Goal: Information Seeking & Learning: Learn about a topic

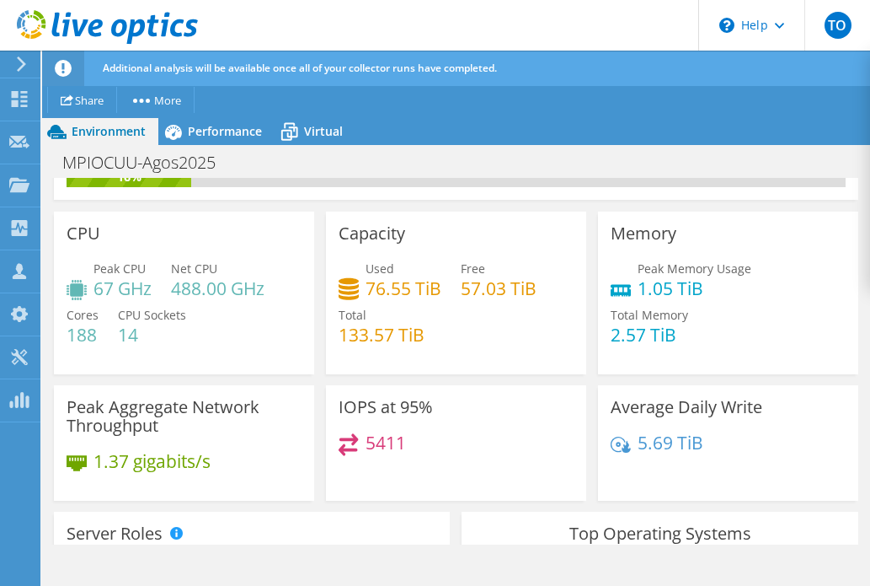
scroll to position [101, 0]
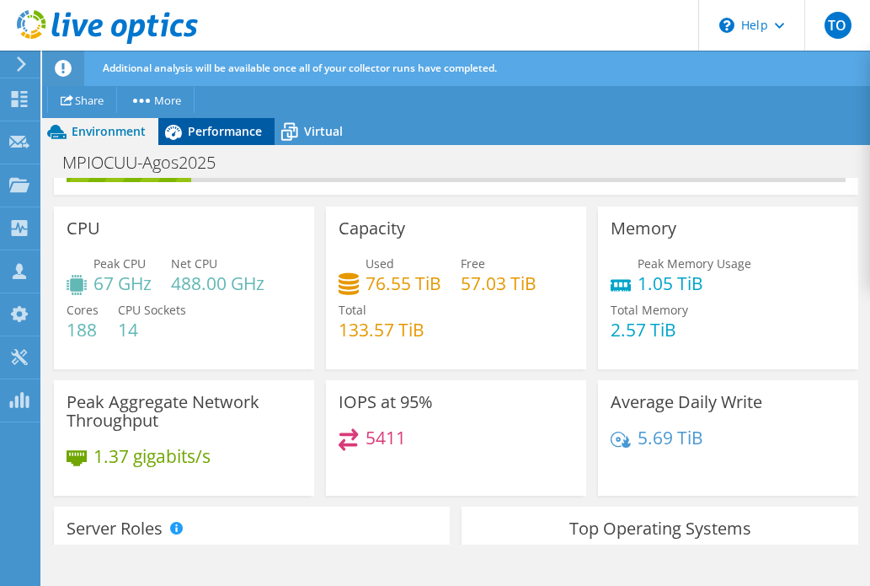
click at [228, 133] on span "Performance" at bounding box center [225, 131] width 74 height 16
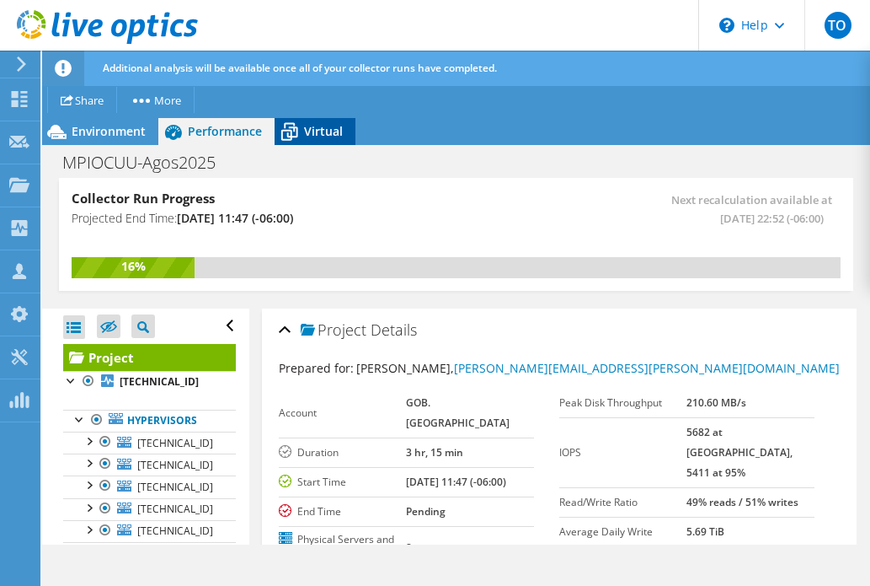
click at [322, 137] on span "Virtual" at bounding box center [323, 131] width 39 height 16
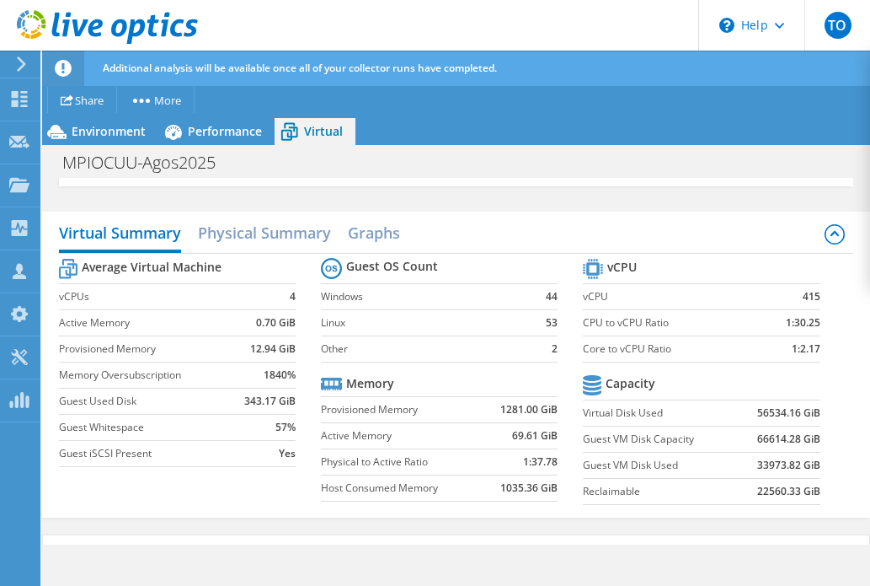
scroll to position [111, 0]
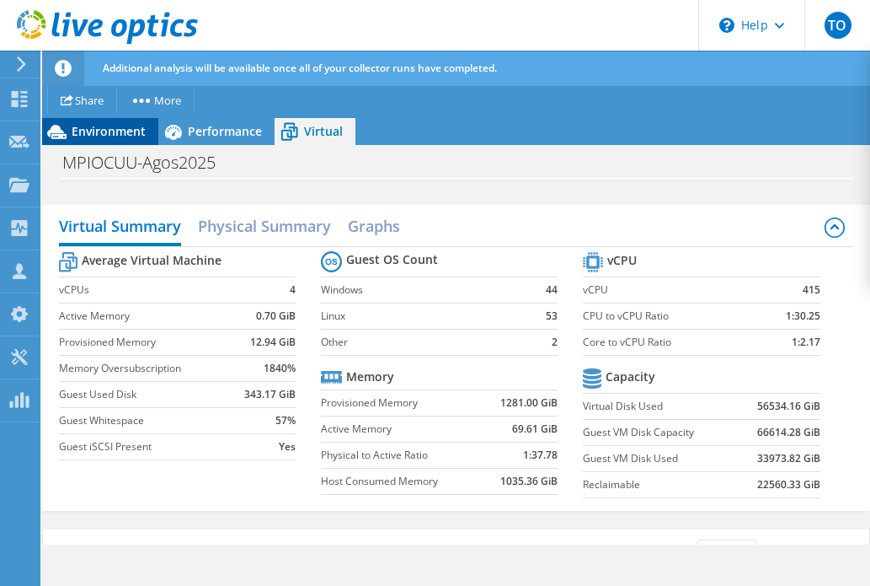
click at [103, 133] on span "Environment" at bounding box center [109, 131] width 74 height 16
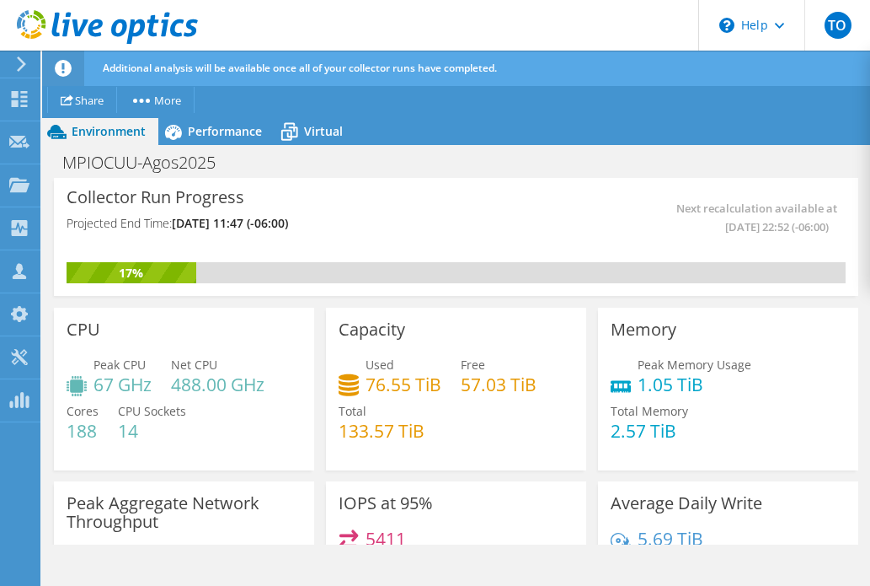
scroll to position [0, 0]
click at [201, 134] on span "Performance" at bounding box center [225, 131] width 74 height 16
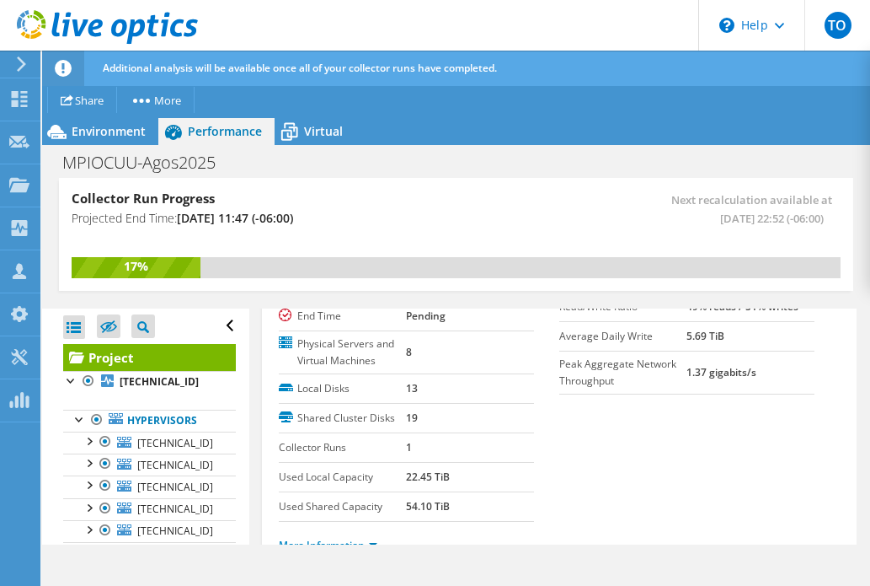
scroll to position [190, 0]
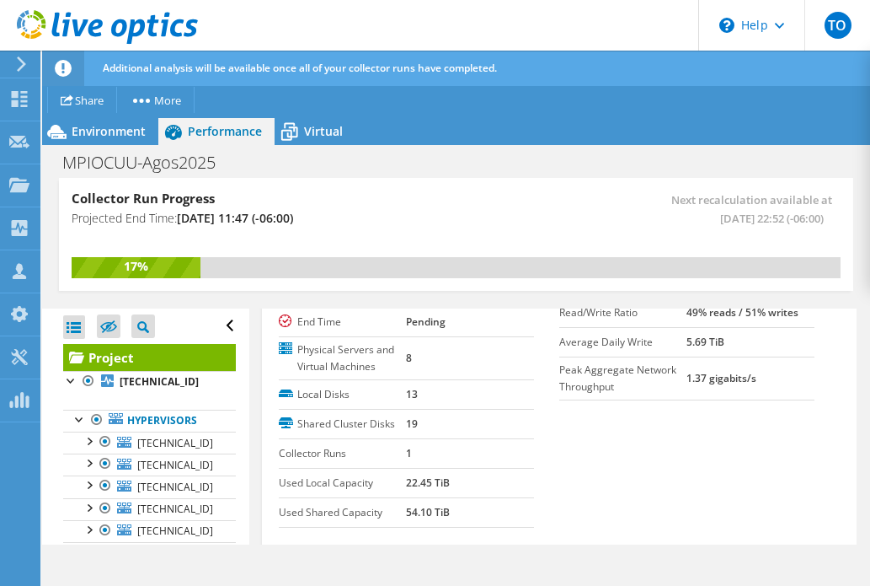
click at [312, 131] on span "Virtual" at bounding box center [323, 131] width 39 height 16
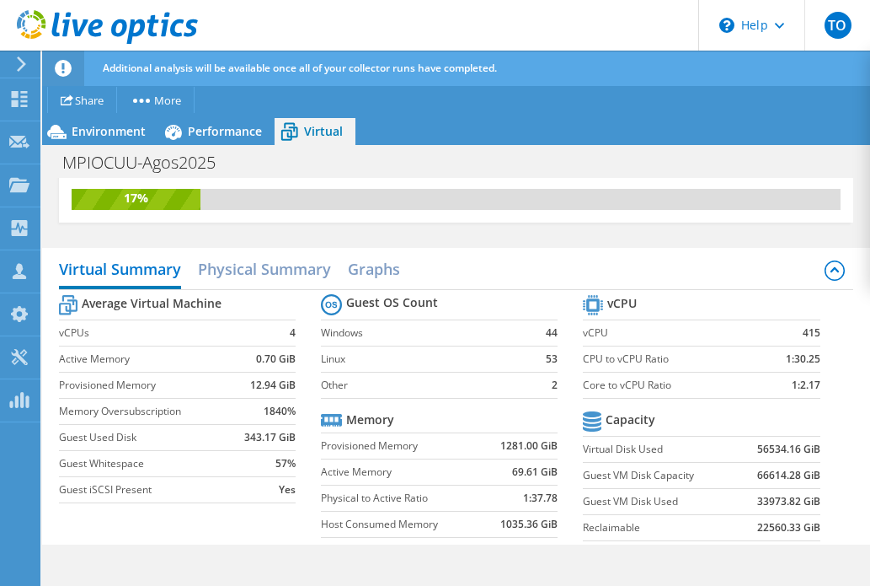
scroll to position [83, 0]
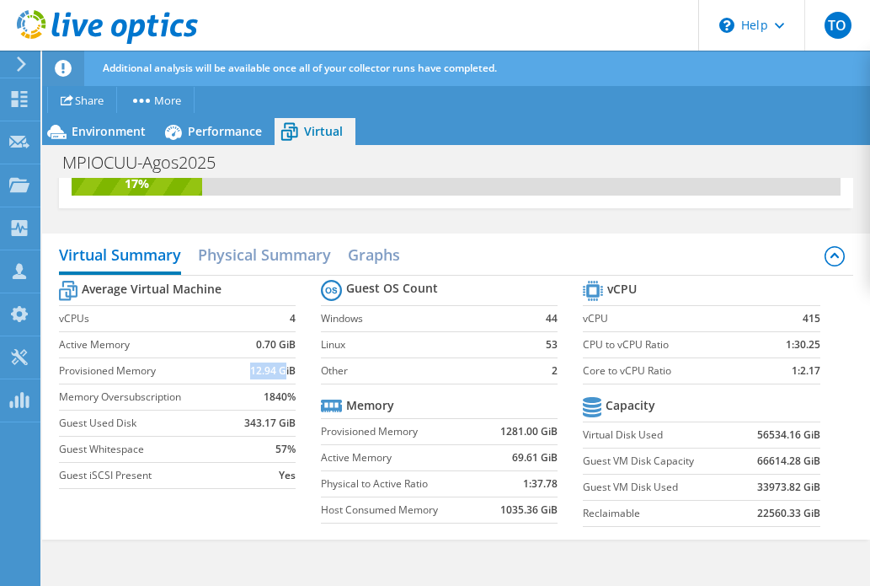
drag, startPoint x: 251, startPoint y: 370, endPoint x: 284, endPoint y: 369, distance: 32.9
click at [284, 371] on b "12.94 GiB" at bounding box center [273, 370] width 46 height 17
click at [276, 370] on b "12.94 GiB" at bounding box center [273, 370] width 46 height 17
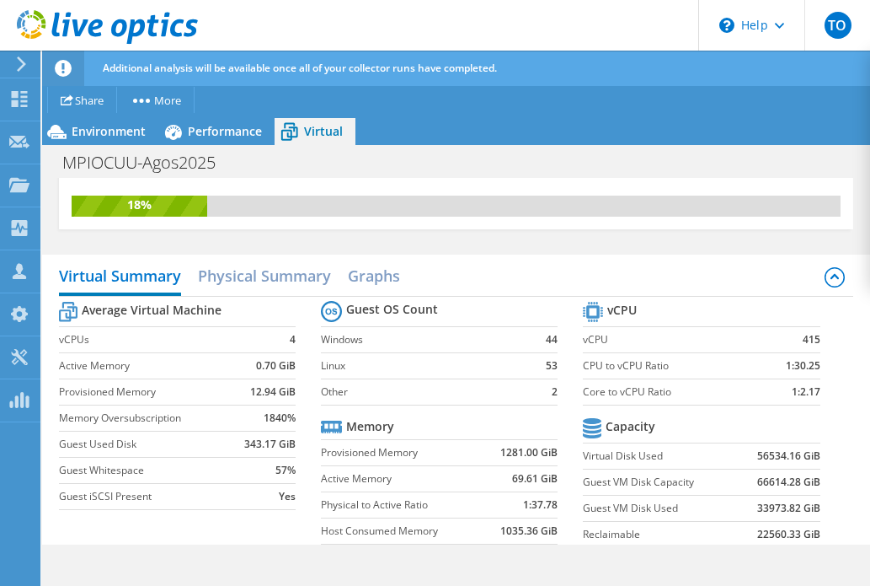
scroll to position [88, 0]
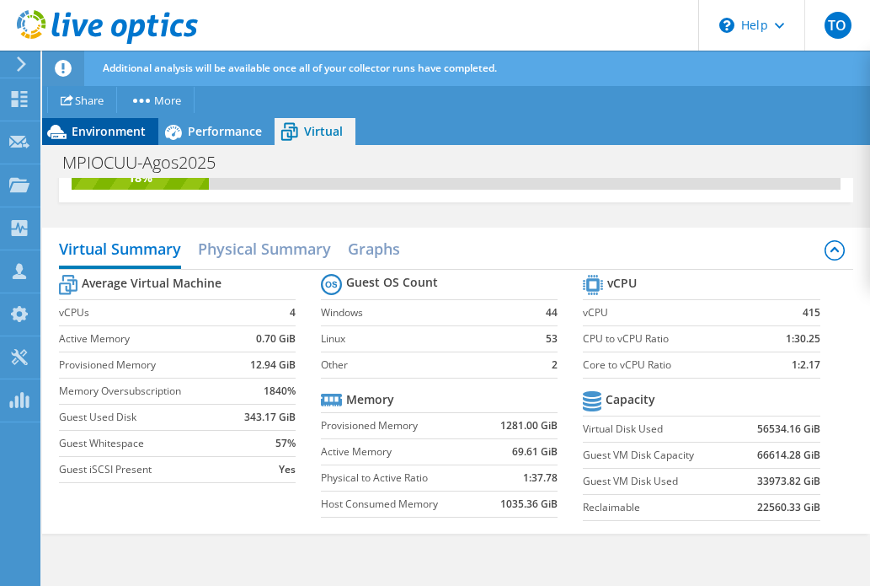
click at [101, 136] on span "Environment" at bounding box center [109, 131] width 74 height 16
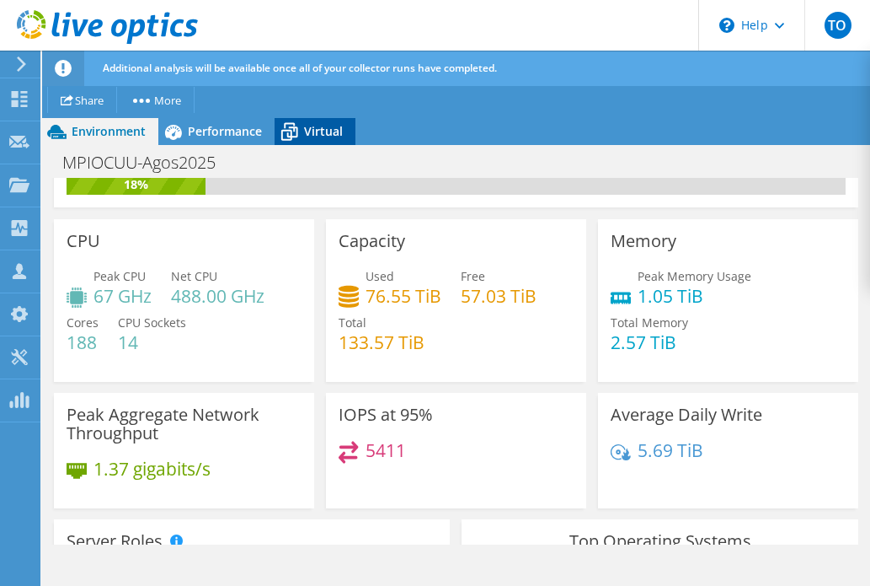
click at [319, 132] on span "Virtual" at bounding box center [323, 131] width 39 height 16
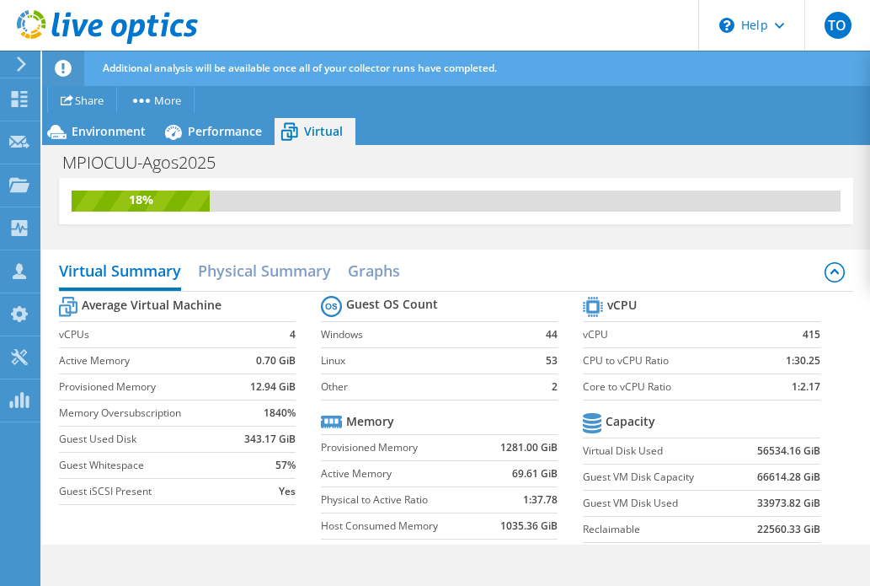
scroll to position [65, 0]
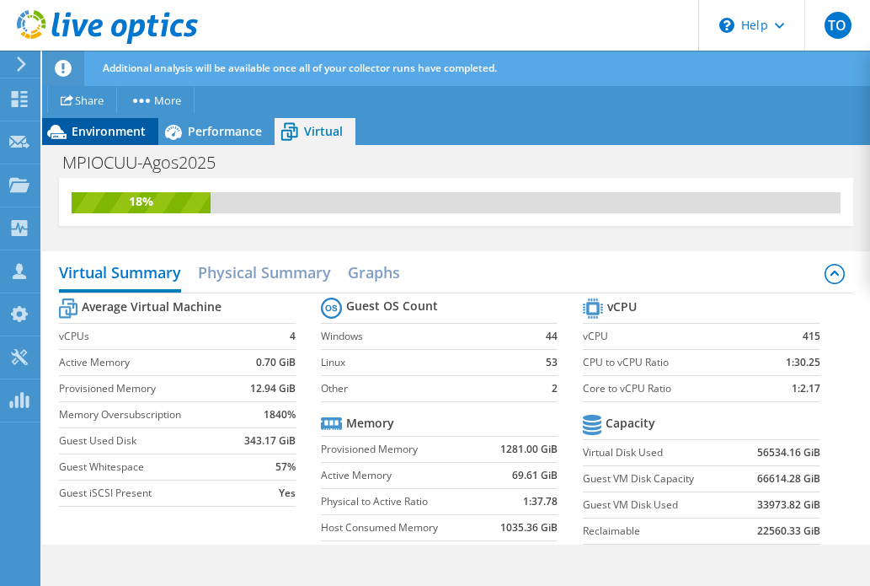
click at [102, 132] on span "Environment" at bounding box center [109, 131] width 74 height 16
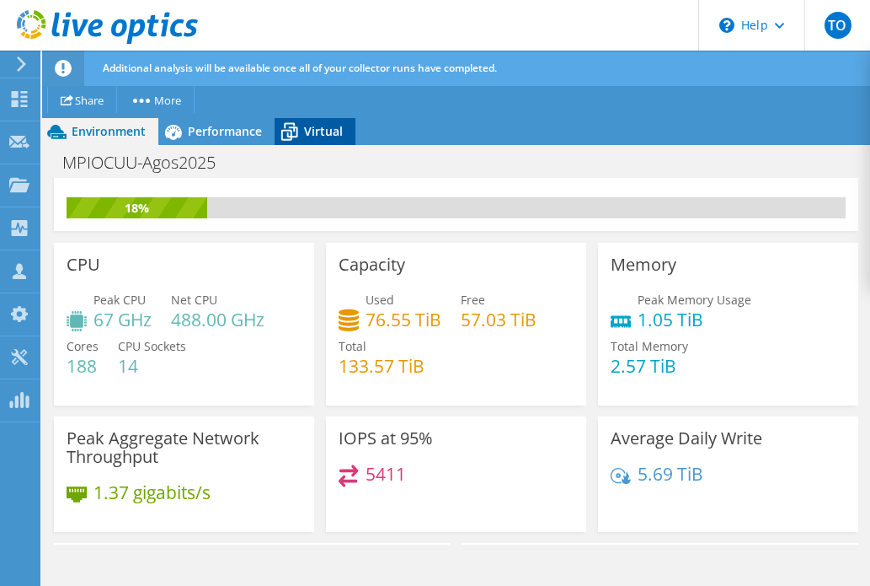
click at [302, 137] on icon at bounding box center [289, 131] width 29 height 29
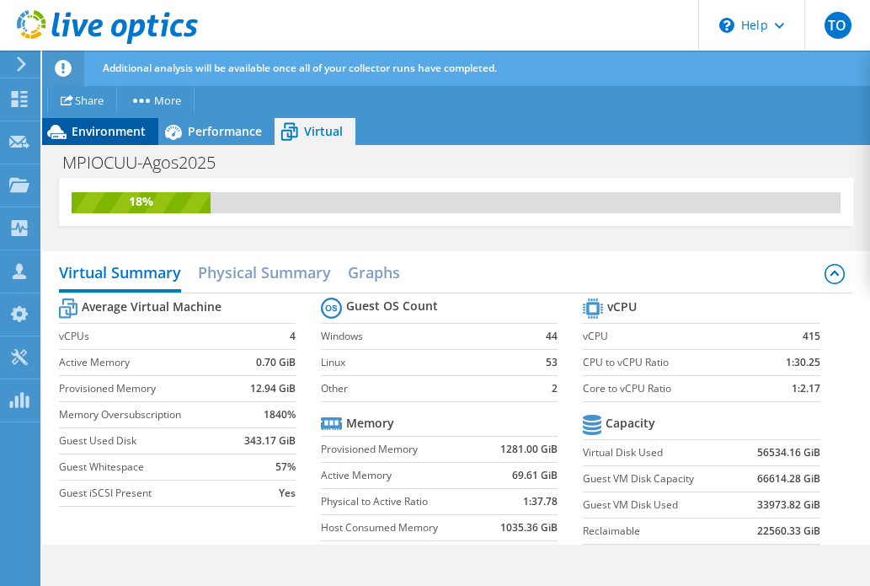
click at [81, 130] on span "Environment" at bounding box center [109, 131] width 74 height 16
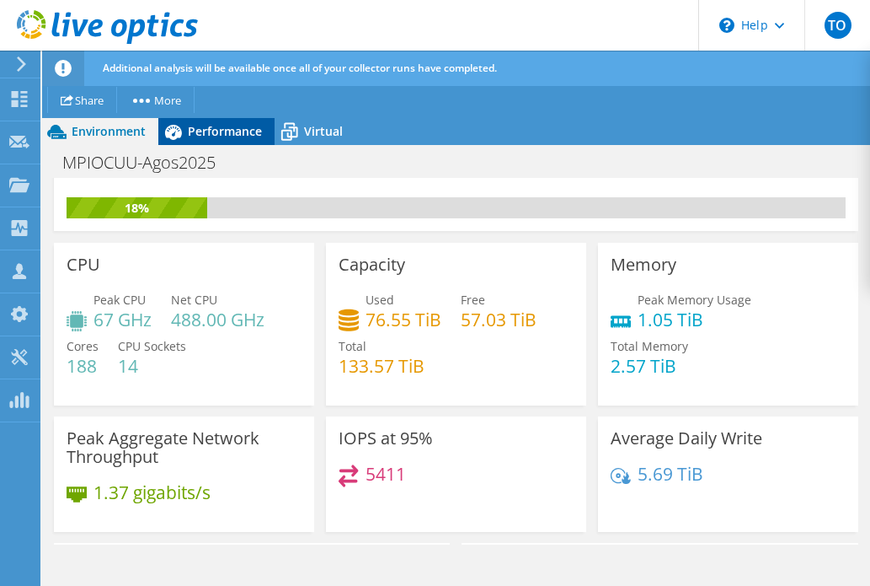
click at [236, 131] on span "Performance" at bounding box center [225, 131] width 74 height 16
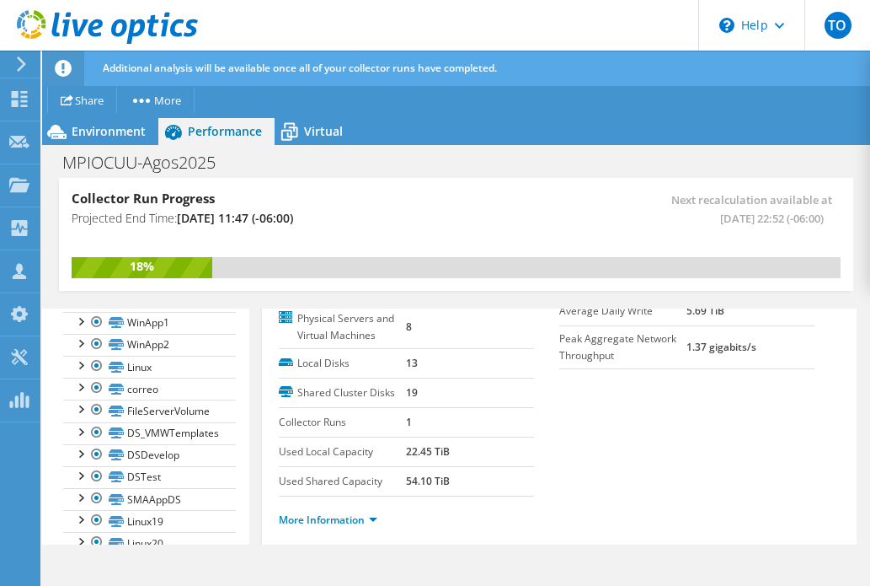
scroll to position [219, 0]
click at [356, 514] on link "More Information" at bounding box center [328, 521] width 99 height 14
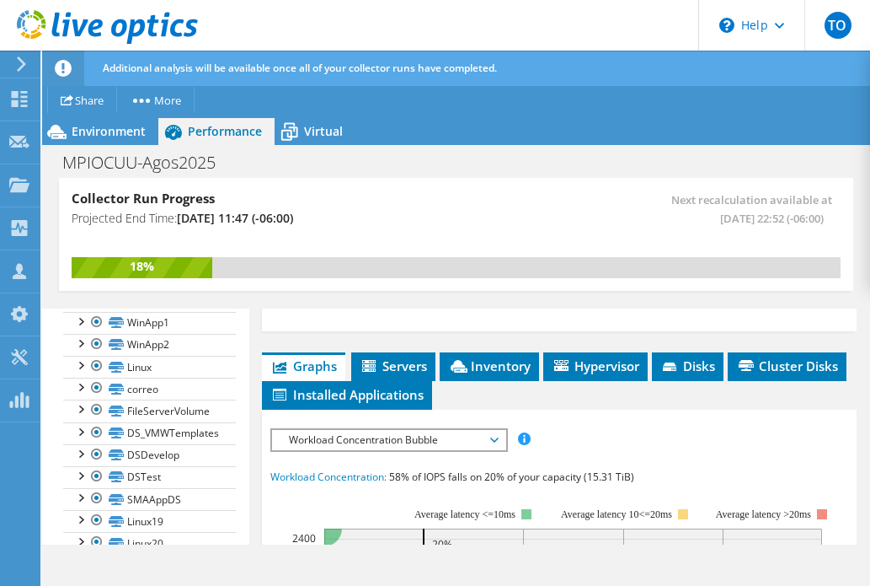
scroll to position [963, 0]
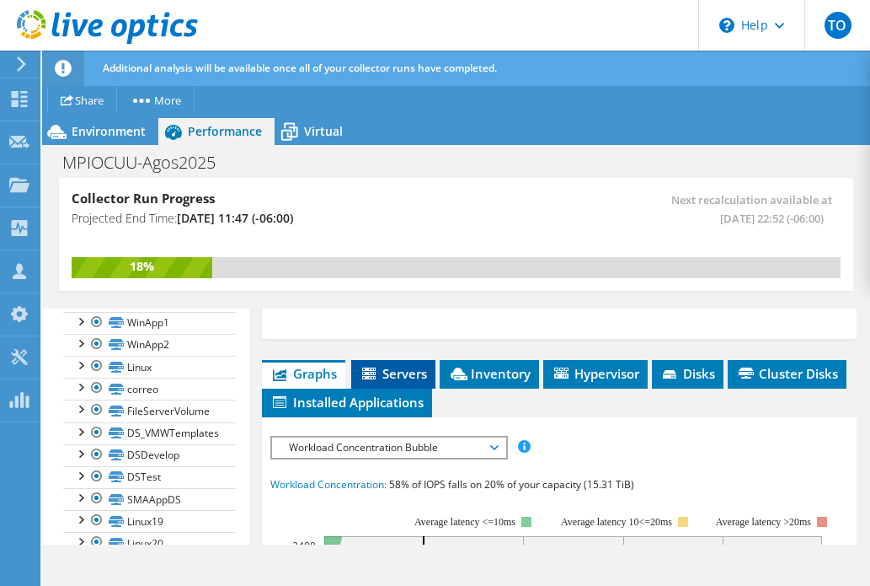
click at [406, 365] on span "Servers" at bounding box center [393, 373] width 67 height 17
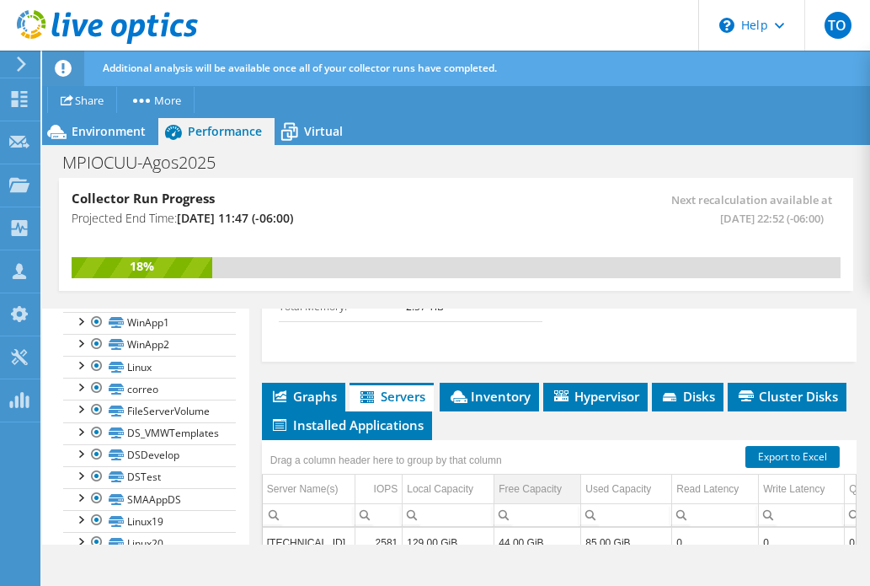
scroll to position [929, 0]
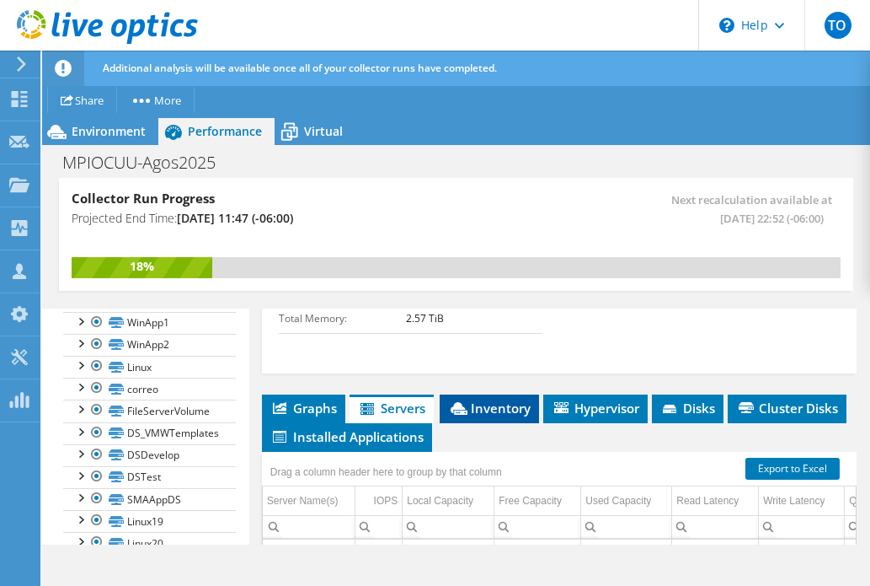
click at [513, 399] on span "Inventory" at bounding box center [489, 407] width 83 height 17
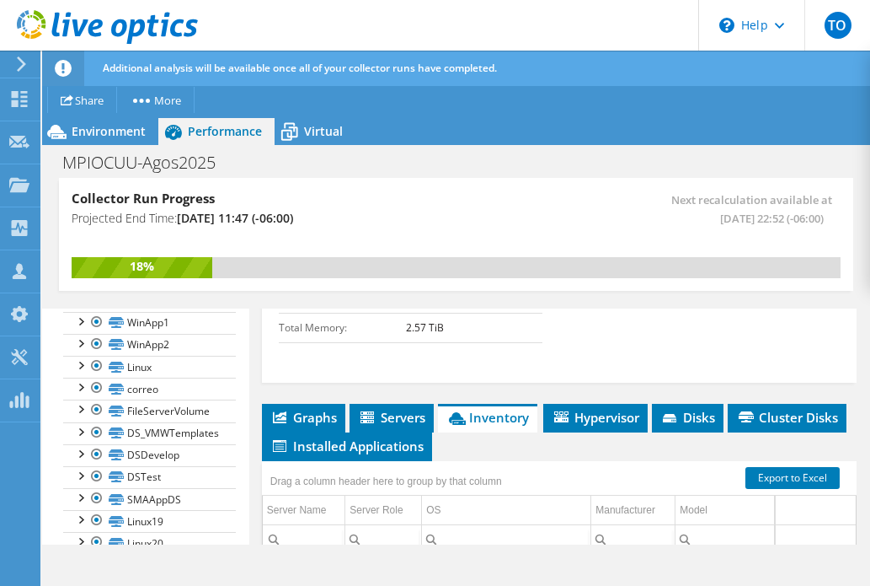
scroll to position [924, 0]
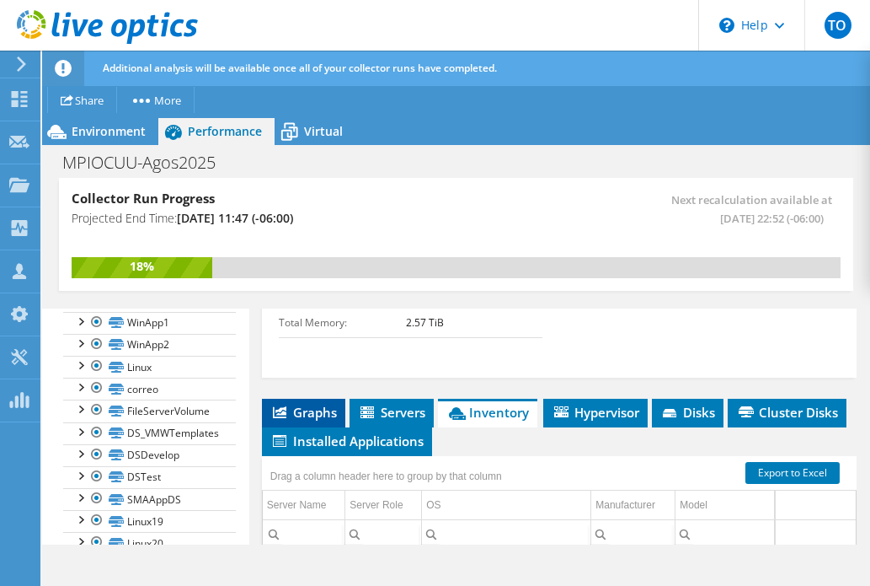
click at [303, 404] on span "Graphs" at bounding box center [303, 412] width 67 height 17
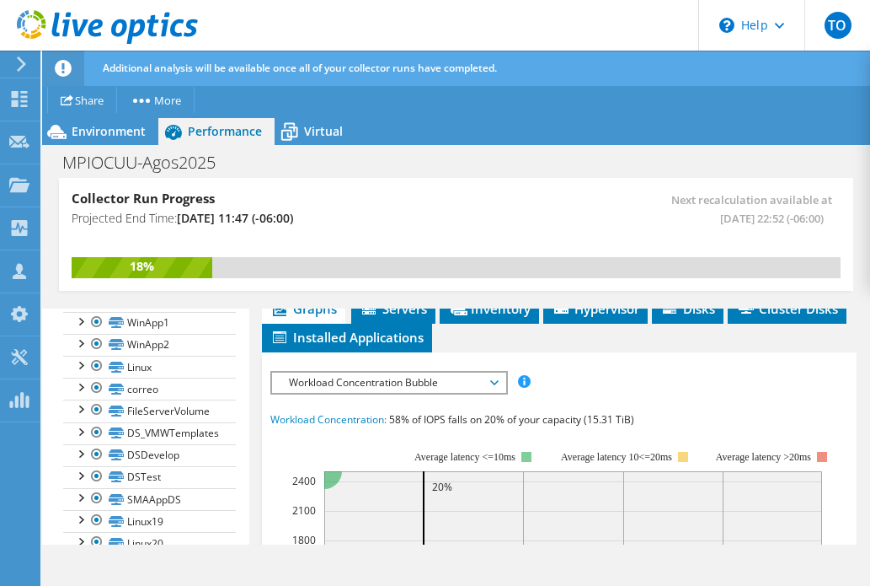
scroll to position [1039, 0]
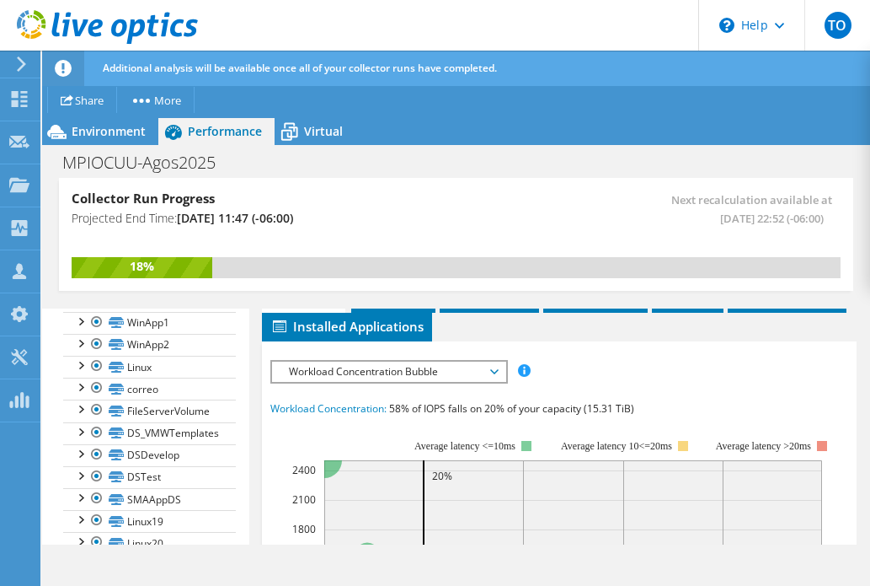
click at [446, 362] on span "Workload Concentration Bubble" at bounding box center [389, 372] width 217 height 20
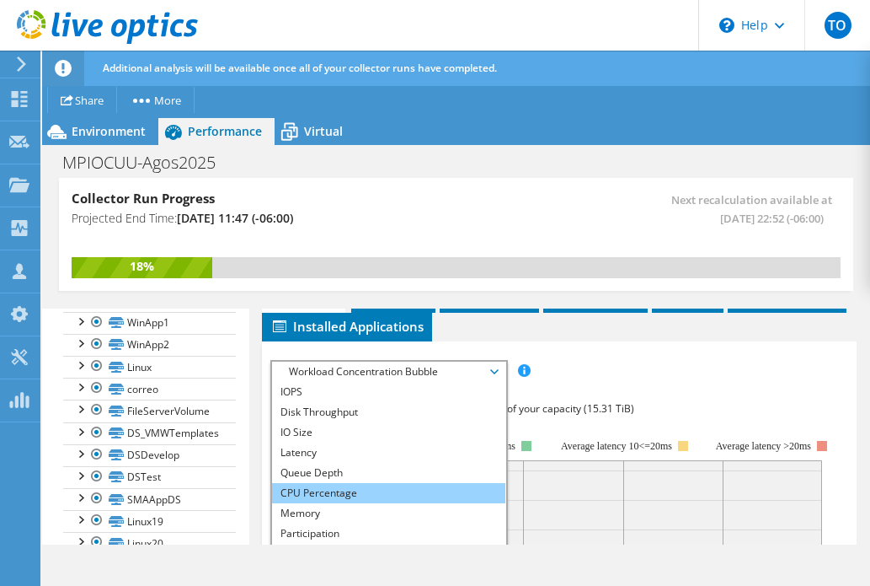
click at [321, 483] on li "CPU Percentage" at bounding box center [388, 493] width 233 height 20
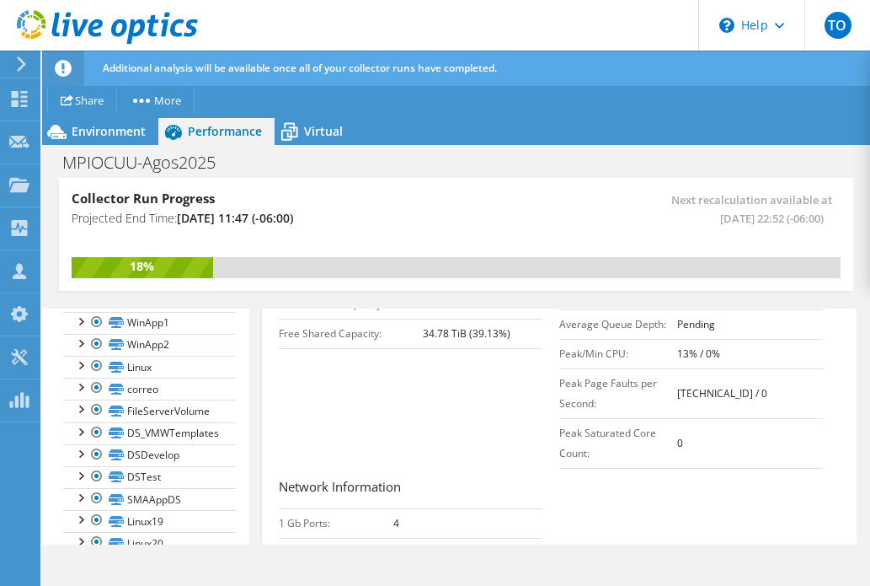
scroll to position [436, 0]
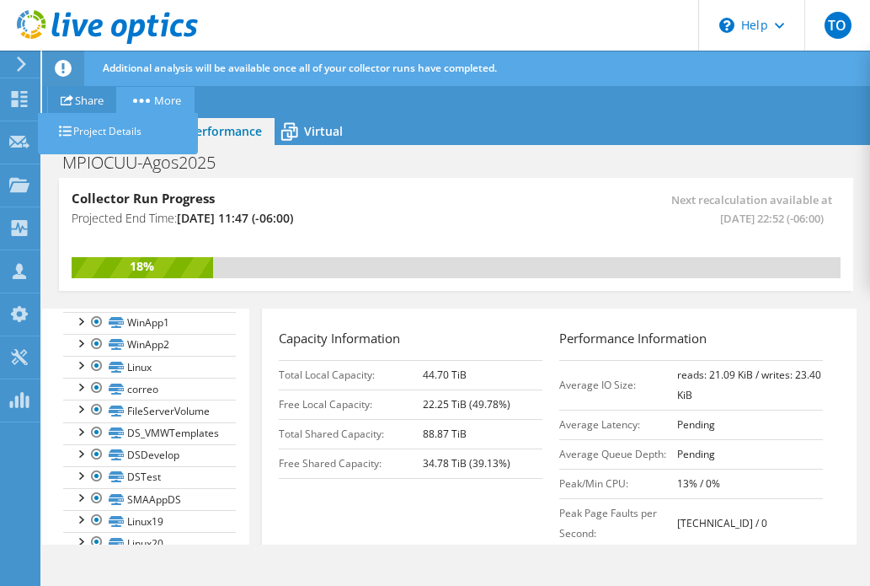
click at [166, 102] on link "More" at bounding box center [155, 100] width 78 height 26
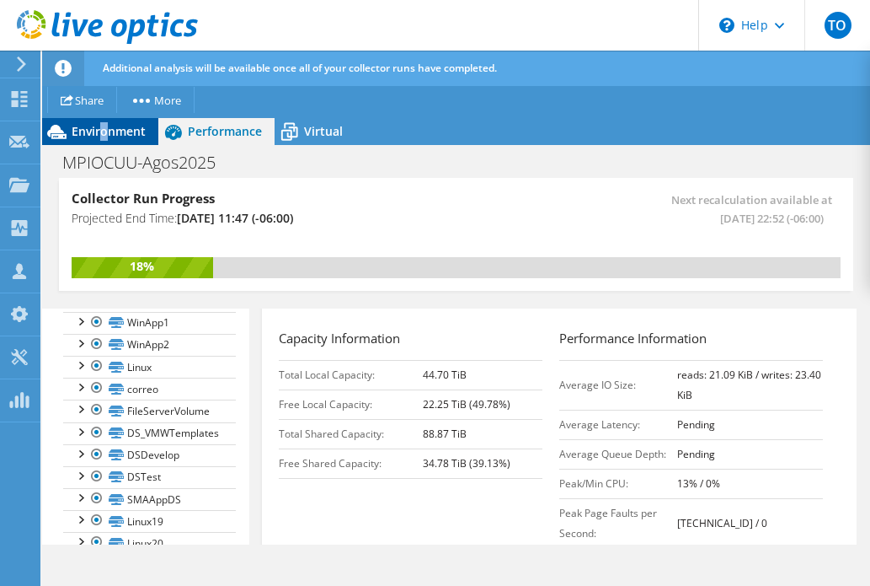
click at [104, 125] on span "Environment" at bounding box center [109, 131] width 74 height 16
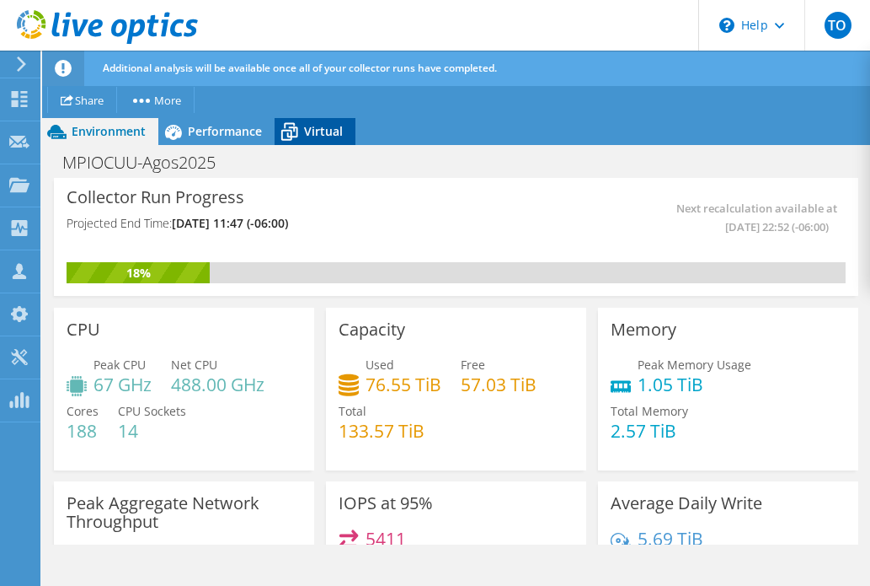
click at [316, 126] on span "Virtual" at bounding box center [323, 131] width 39 height 16
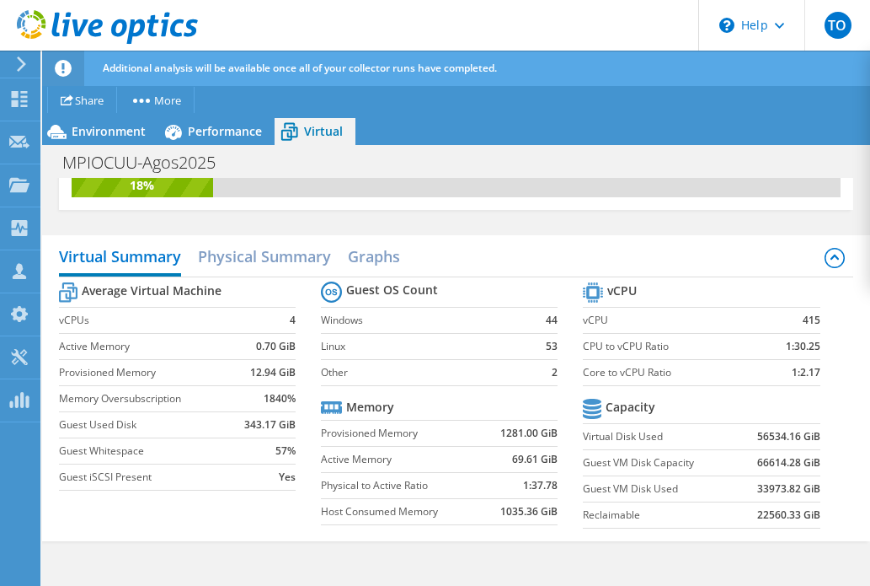
scroll to position [83, 0]
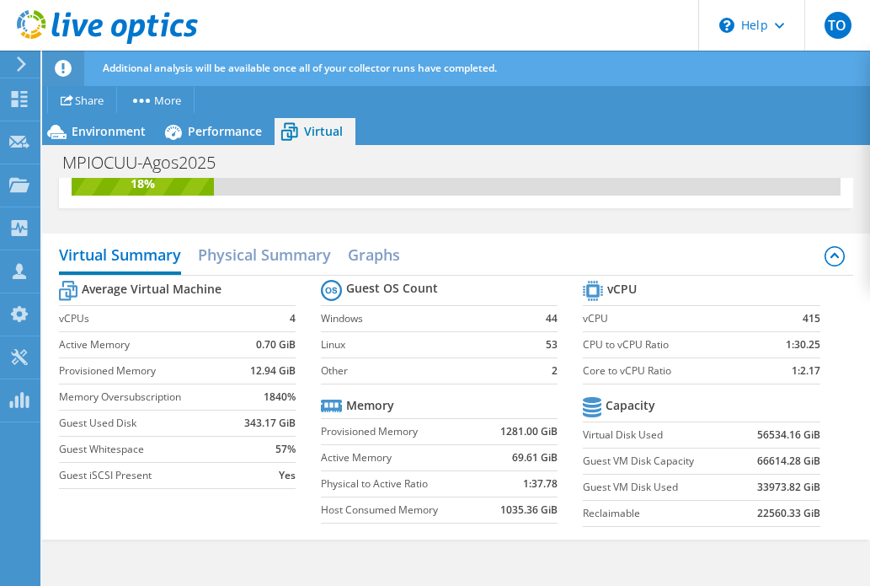
click at [126, 136] on span "Environment" at bounding box center [109, 131] width 74 height 16
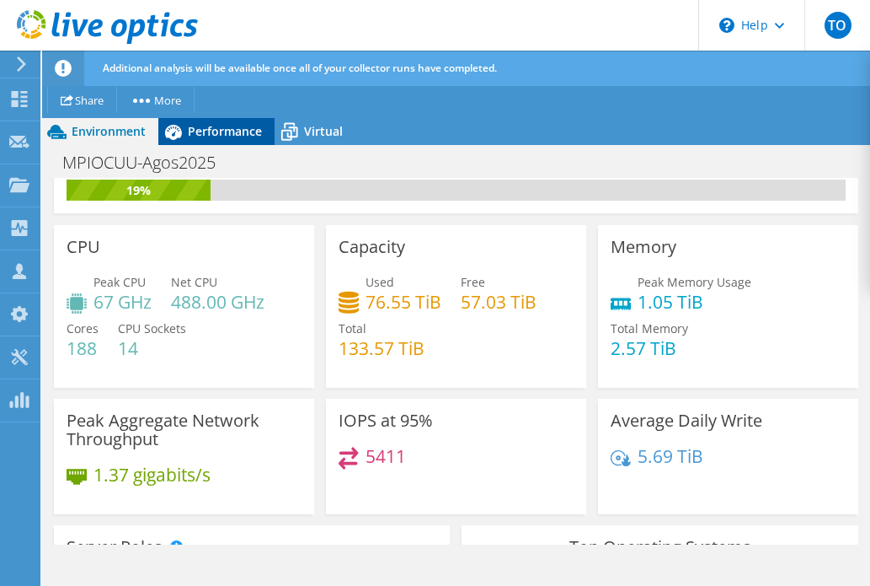
click at [210, 134] on span "Performance" at bounding box center [225, 131] width 74 height 16
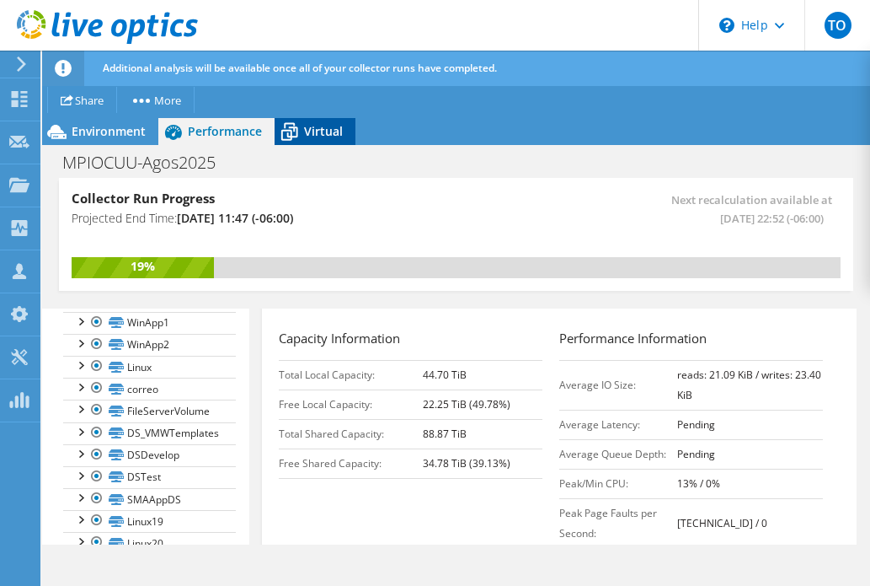
click at [306, 126] on span "Virtual" at bounding box center [323, 131] width 39 height 16
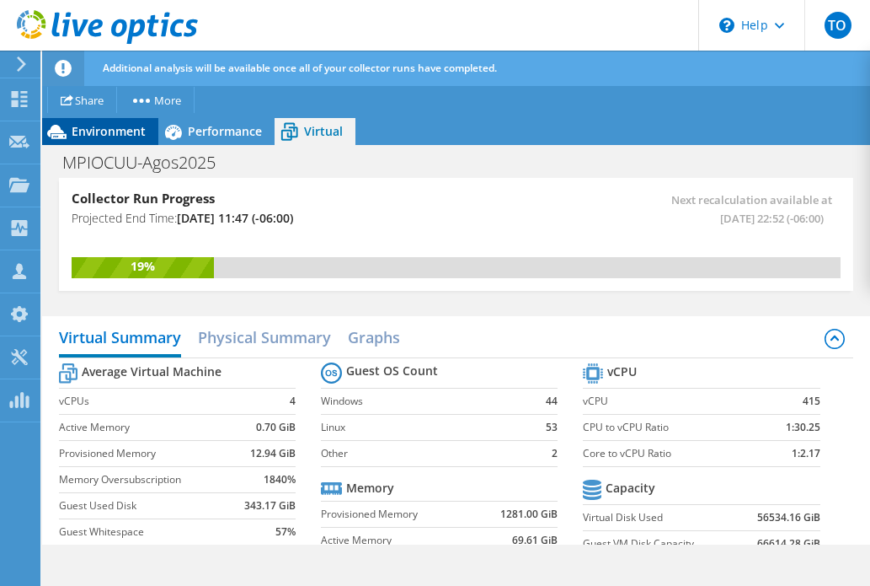
click at [92, 129] on span "Environment" at bounding box center [109, 131] width 74 height 16
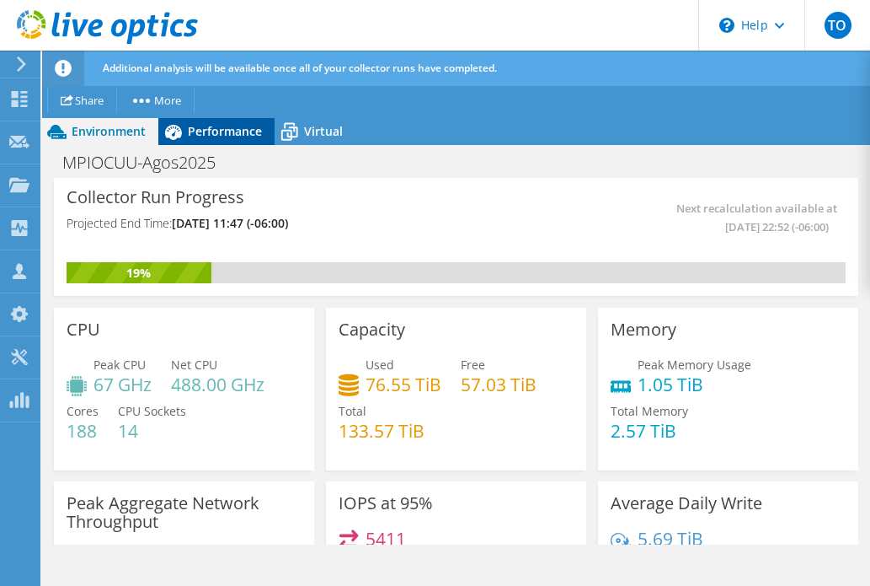
click at [211, 131] on span "Performance" at bounding box center [225, 131] width 74 height 16
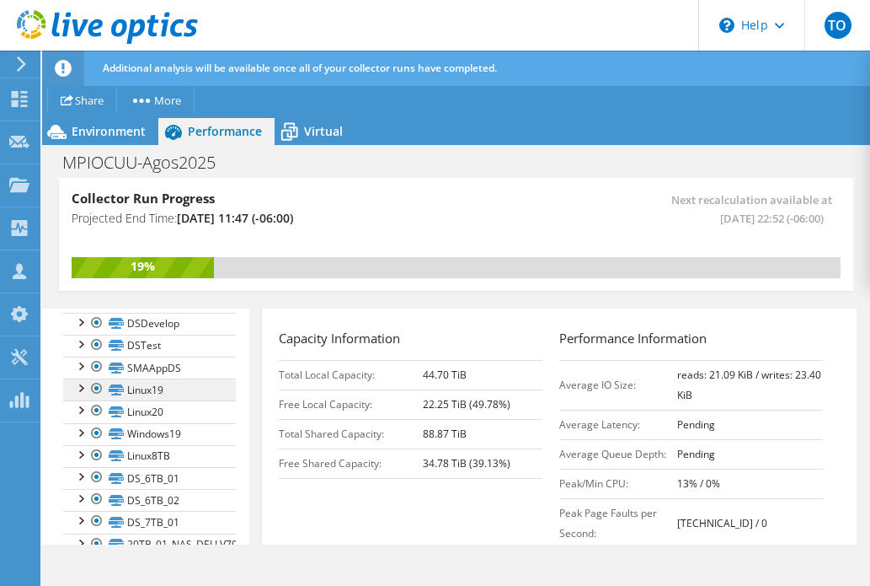
scroll to position [525, 0]
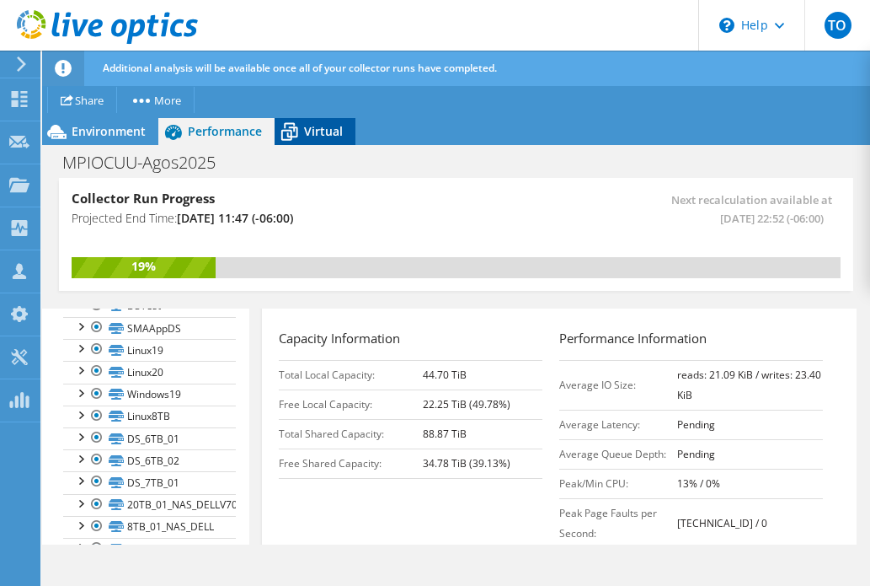
click at [314, 135] on span "Virtual" at bounding box center [323, 131] width 39 height 16
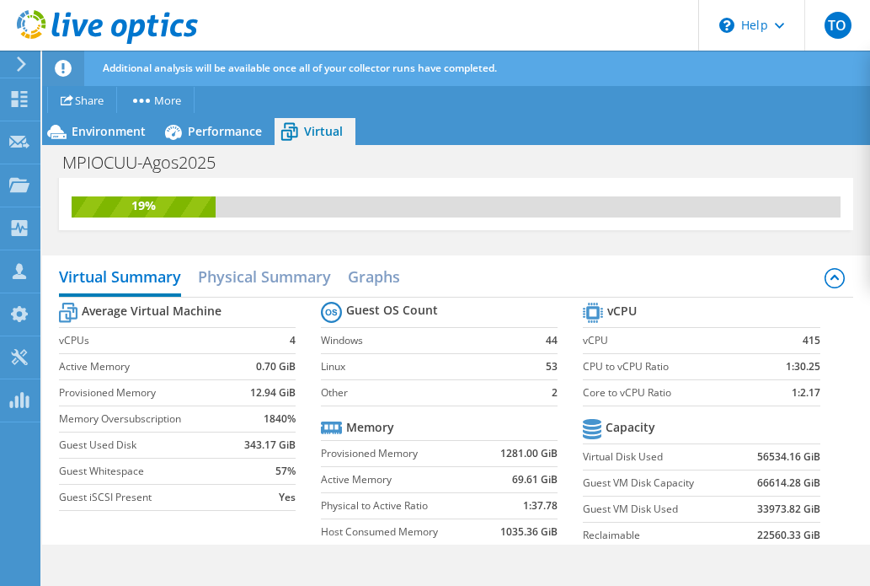
scroll to position [78, 0]
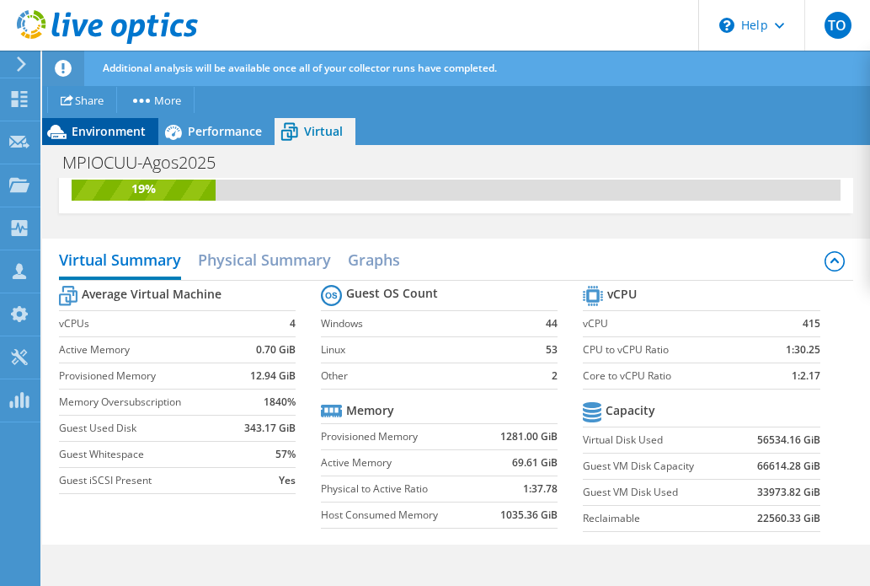
click at [111, 127] on span "Environment" at bounding box center [109, 131] width 74 height 16
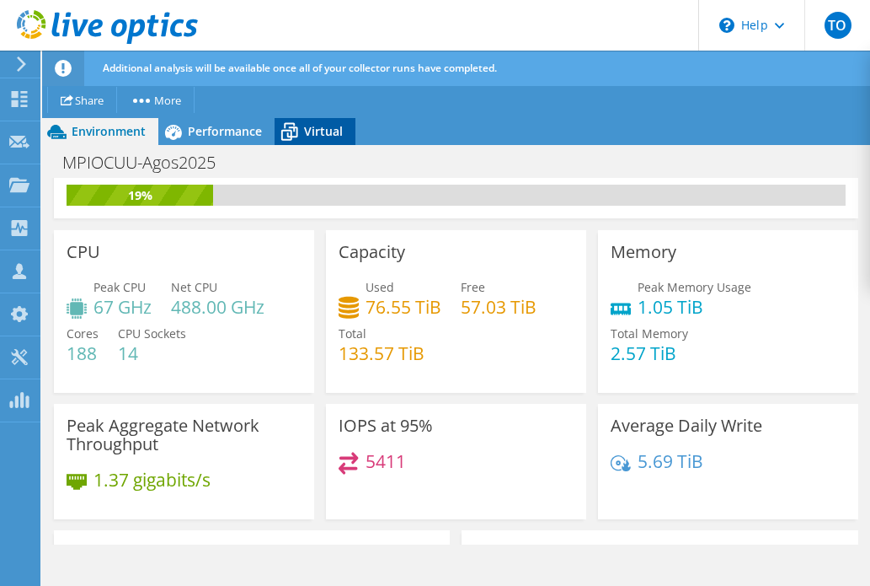
click at [311, 130] on span "Virtual" at bounding box center [323, 131] width 39 height 16
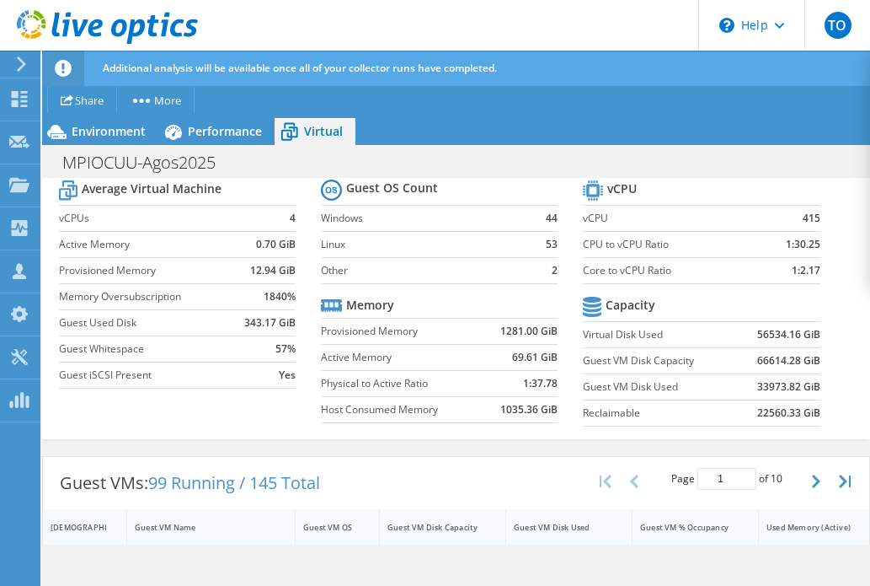
scroll to position [72, 0]
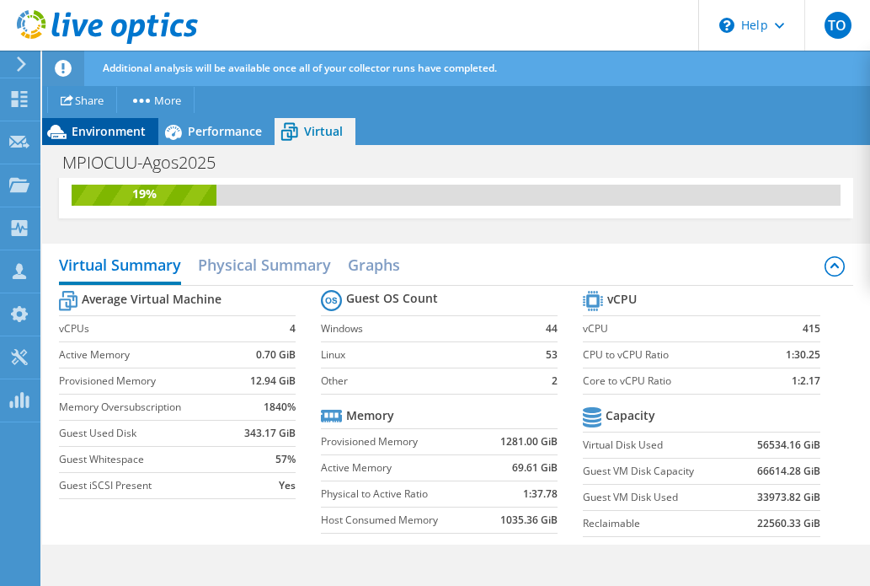
click at [96, 133] on span "Environment" at bounding box center [109, 131] width 74 height 16
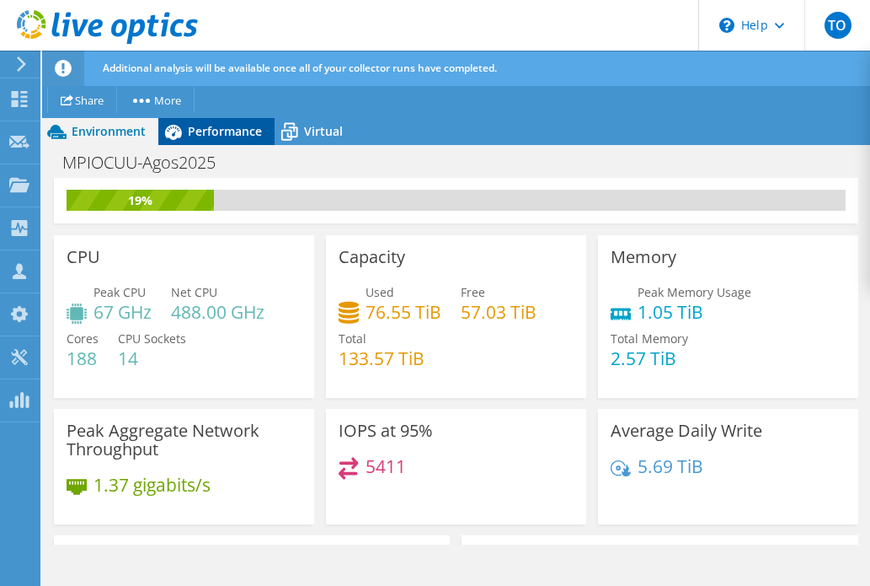
click at [248, 131] on span "Performance" at bounding box center [225, 131] width 74 height 16
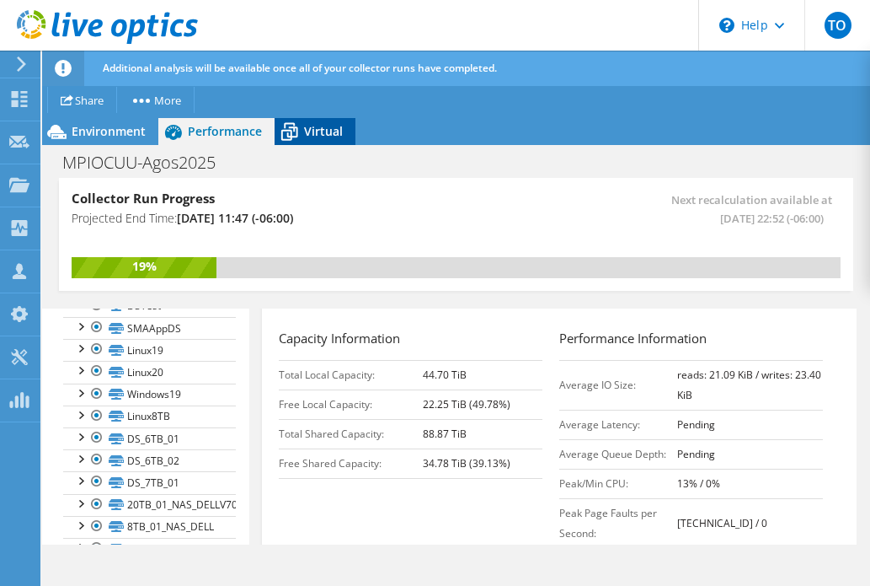
click at [311, 134] on span "Virtual" at bounding box center [323, 131] width 39 height 16
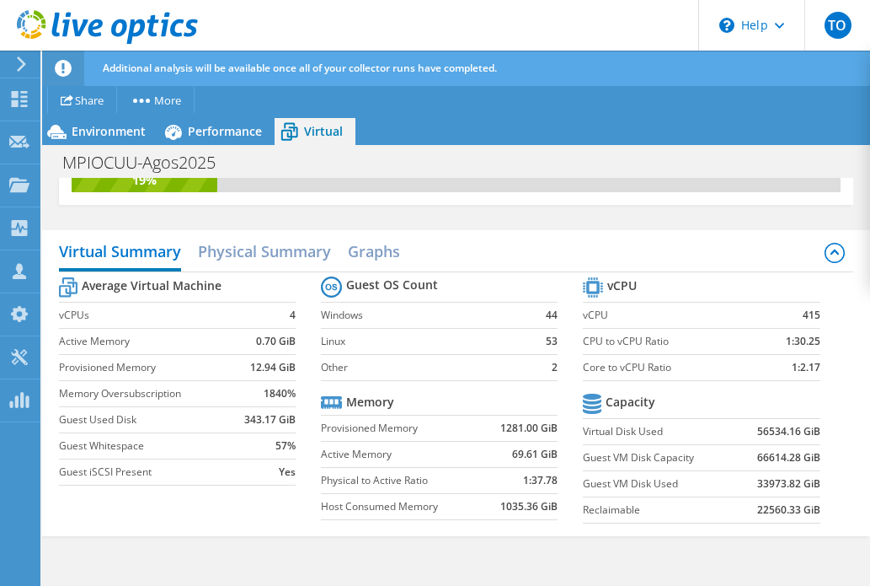
scroll to position [115, 0]
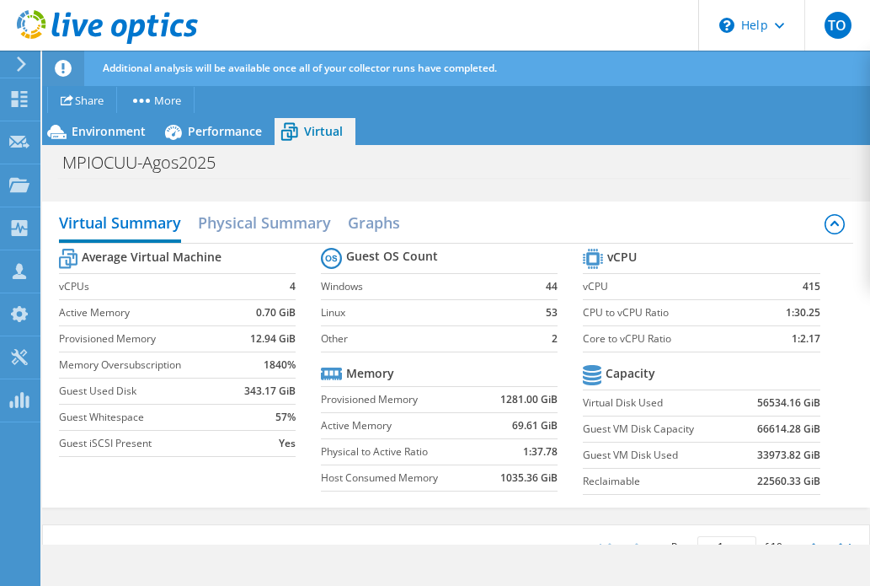
click at [197, 353] on td "Memory Oversubscription" at bounding box center [149, 364] width 180 height 26
drag, startPoint x: 61, startPoint y: 287, endPoint x: 292, endPoint y: 281, distance: 231.8
click at [294, 282] on tr "vCPUs 4" at bounding box center [177, 286] width 237 height 26
drag, startPoint x: 814, startPoint y: 335, endPoint x: 624, endPoint y: 330, distance: 190.5
click at [624, 331] on tr "Core to vCPU Ratio 1:2.17" at bounding box center [701, 338] width 237 height 26
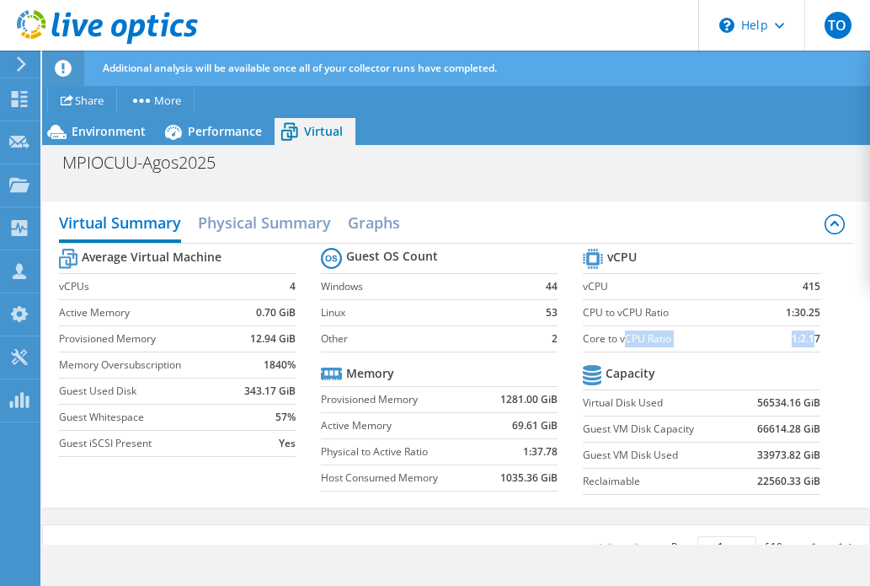
click at [624, 330] on label "Core to vCPU Ratio" at bounding box center [670, 338] width 174 height 17
click at [98, 134] on span "Environment" at bounding box center [109, 131] width 74 height 16
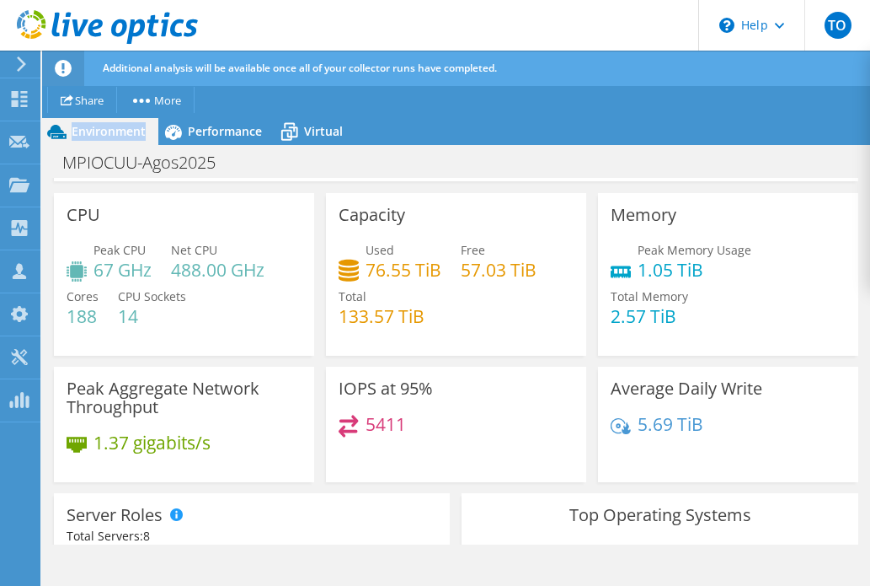
click at [98, 134] on span "Environment" at bounding box center [109, 131] width 74 height 16
click at [318, 128] on span "Virtual" at bounding box center [323, 131] width 39 height 16
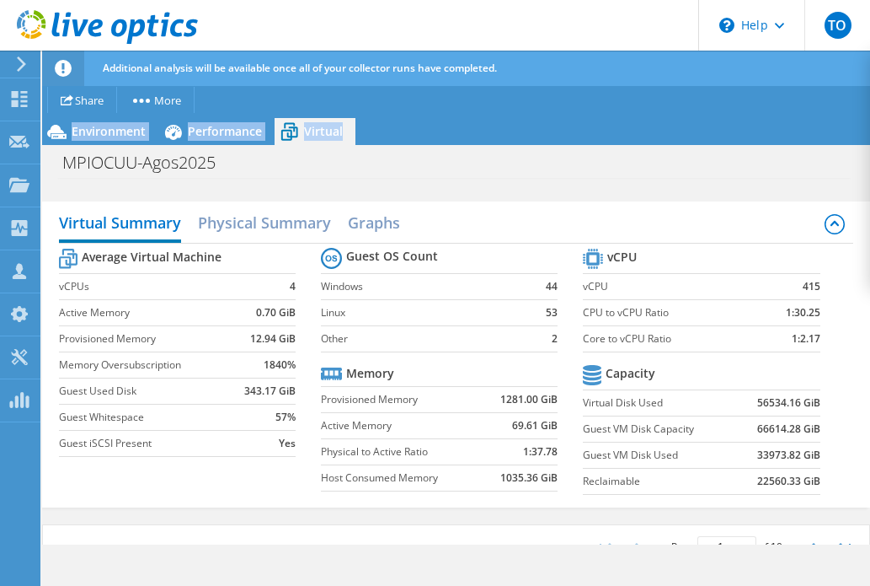
click at [318, 128] on span "Virtual" at bounding box center [323, 131] width 39 height 16
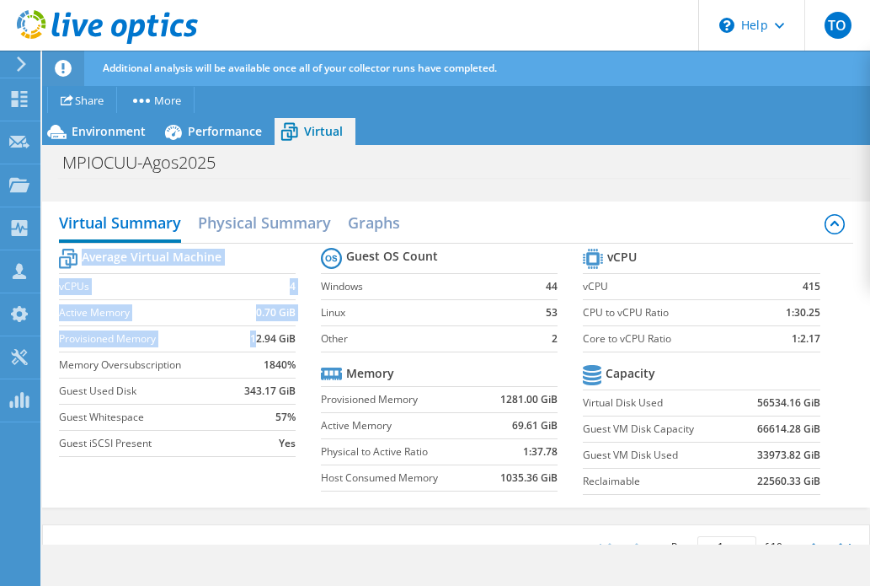
drag, startPoint x: 254, startPoint y: 339, endPoint x: 298, endPoint y: 339, distance: 44.7
click at [298, 339] on section "Average Virtual Machine vCPUs 4 Active Memory 0.70 GiB Provisioned Memory 12.94…" at bounding box center [190, 354] width 262 height 221
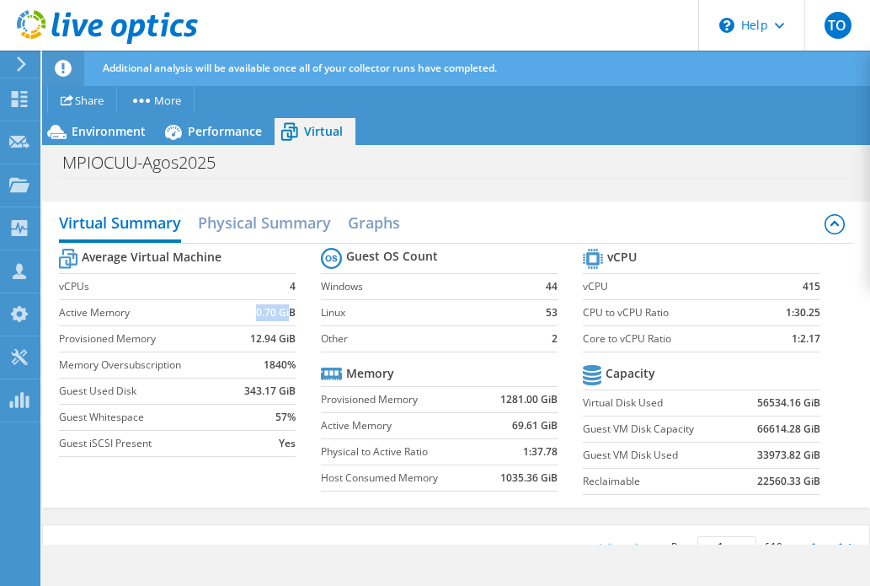
drag, startPoint x: 256, startPoint y: 312, endPoint x: 292, endPoint y: 312, distance: 36.2
click at [292, 312] on b "0.70 GiB" at bounding box center [276, 312] width 40 height 17
click at [94, 130] on span "Environment" at bounding box center [109, 131] width 74 height 16
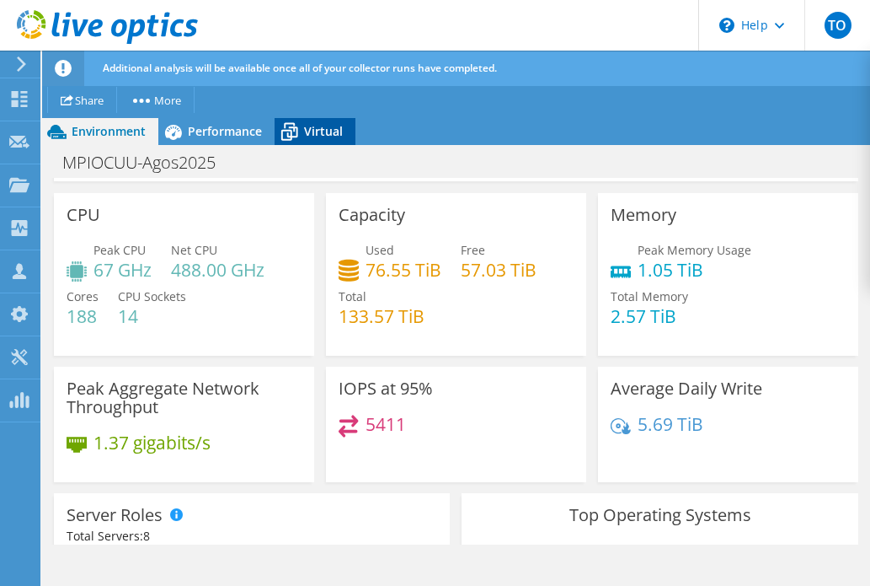
click at [324, 132] on span "Virtual" at bounding box center [323, 131] width 39 height 16
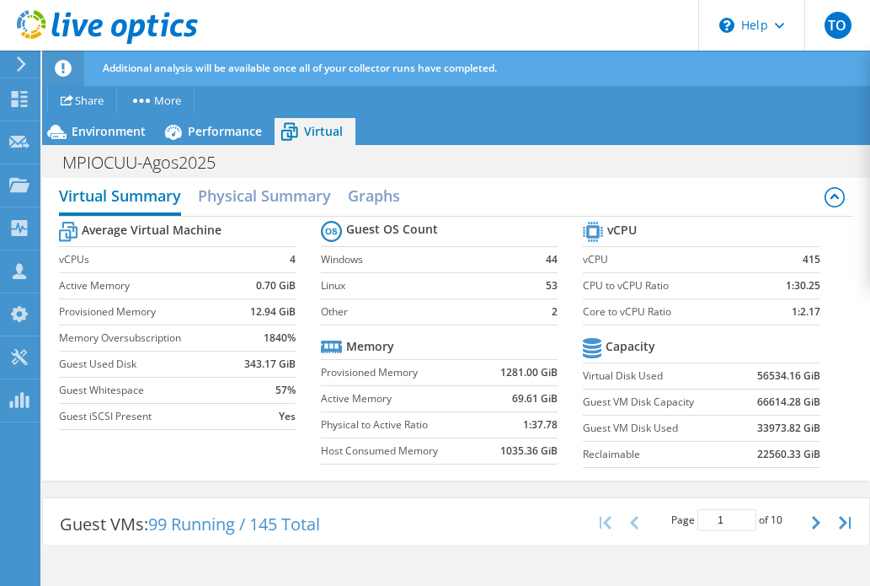
scroll to position [151, 0]
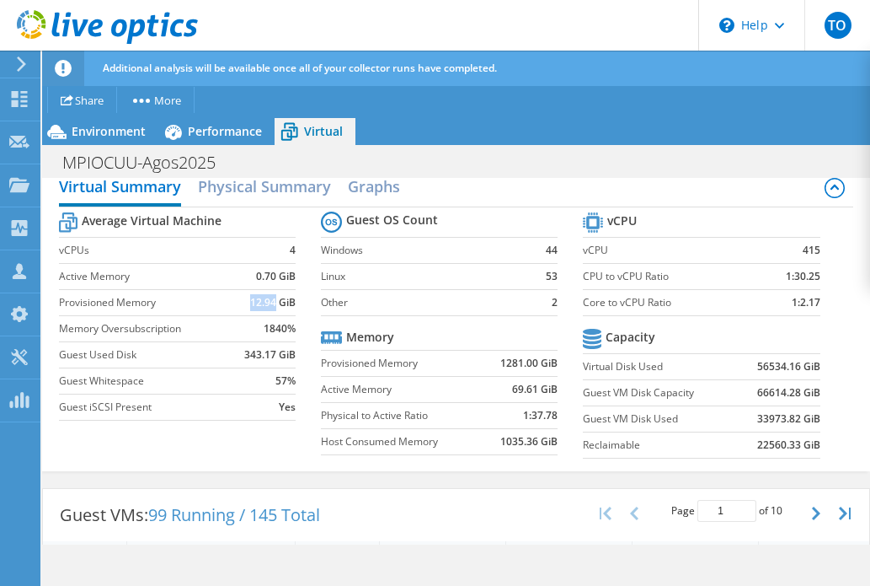
drag, startPoint x: 249, startPoint y: 298, endPoint x: 276, endPoint y: 301, distance: 27.9
click at [276, 301] on td "12.94 GiB" at bounding box center [267, 302] width 56 height 26
